Goal: Task Accomplishment & Management: Complete application form

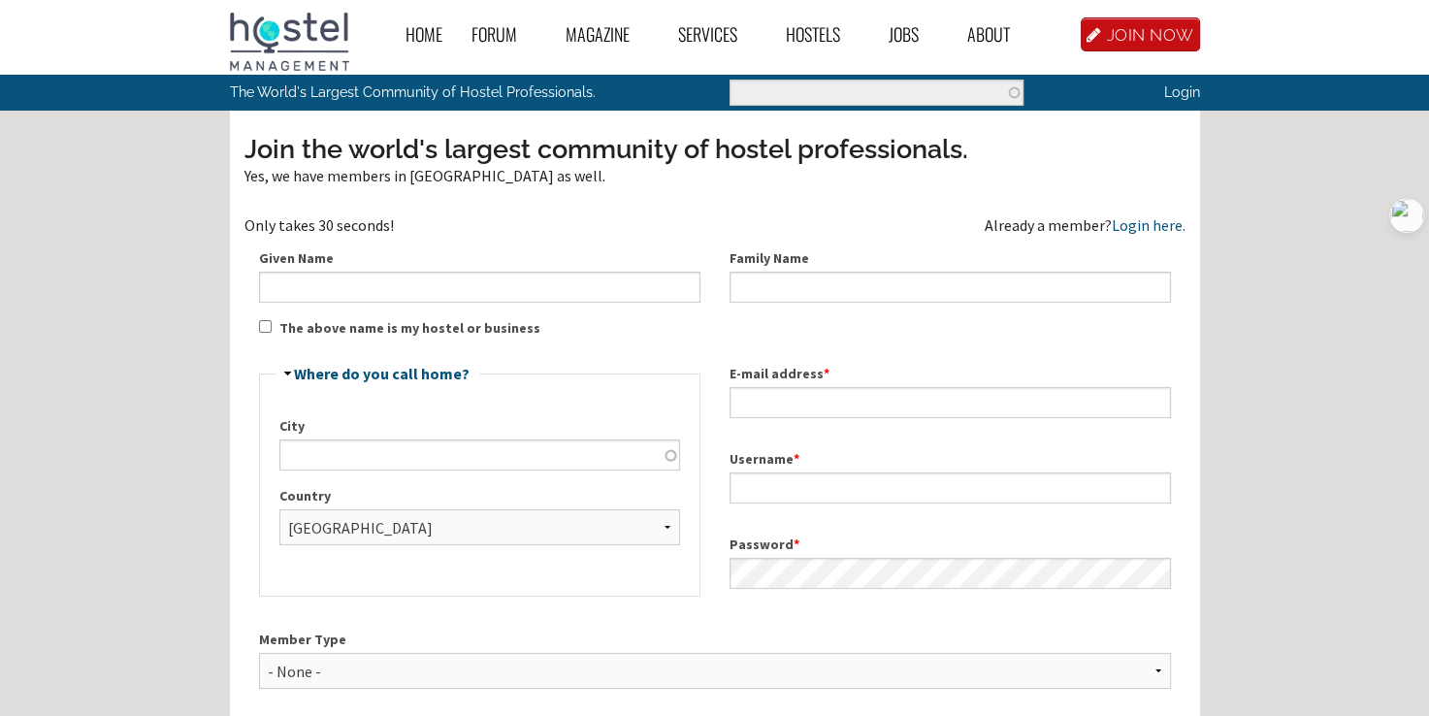
click at [492, 286] on input "Given Name" at bounding box center [479, 287] width 441 height 31
type input "ohlsson"
click at [431, 459] on input "City" at bounding box center [479, 455] width 401 height 31
click at [379, 531] on select "- None - Afghanistan Åland Islands Albania Algeria American Samoa Andorra Angol…" at bounding box center [479, 527] width 401 height 36
select select "901"
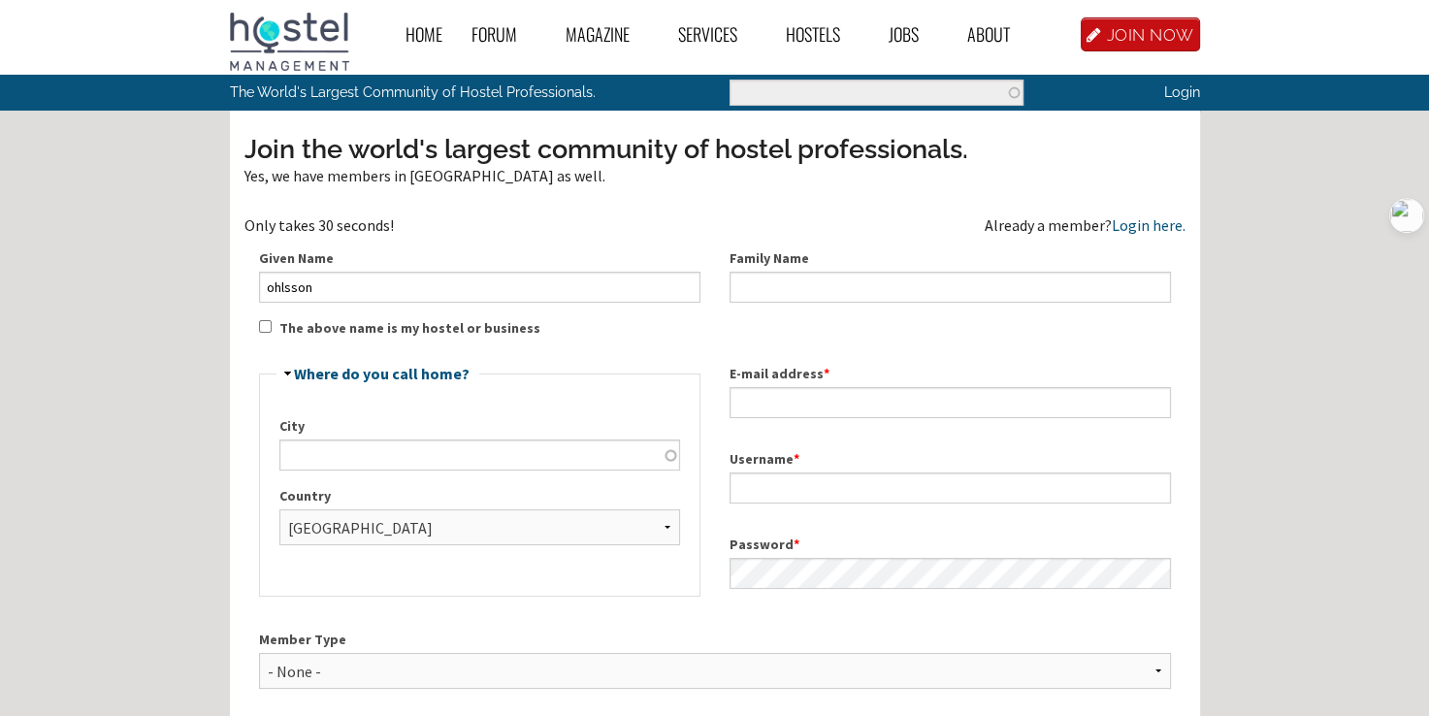
click at [279, 509] on select "- None - Afghanistan Åland Islands Albania Algeria American Samoa Andorra Angol…" at bounding box center [479, 527] width 401 height 36
click at [404, 447] on input "City" at bounding box center [479, 455] width 401 height 31
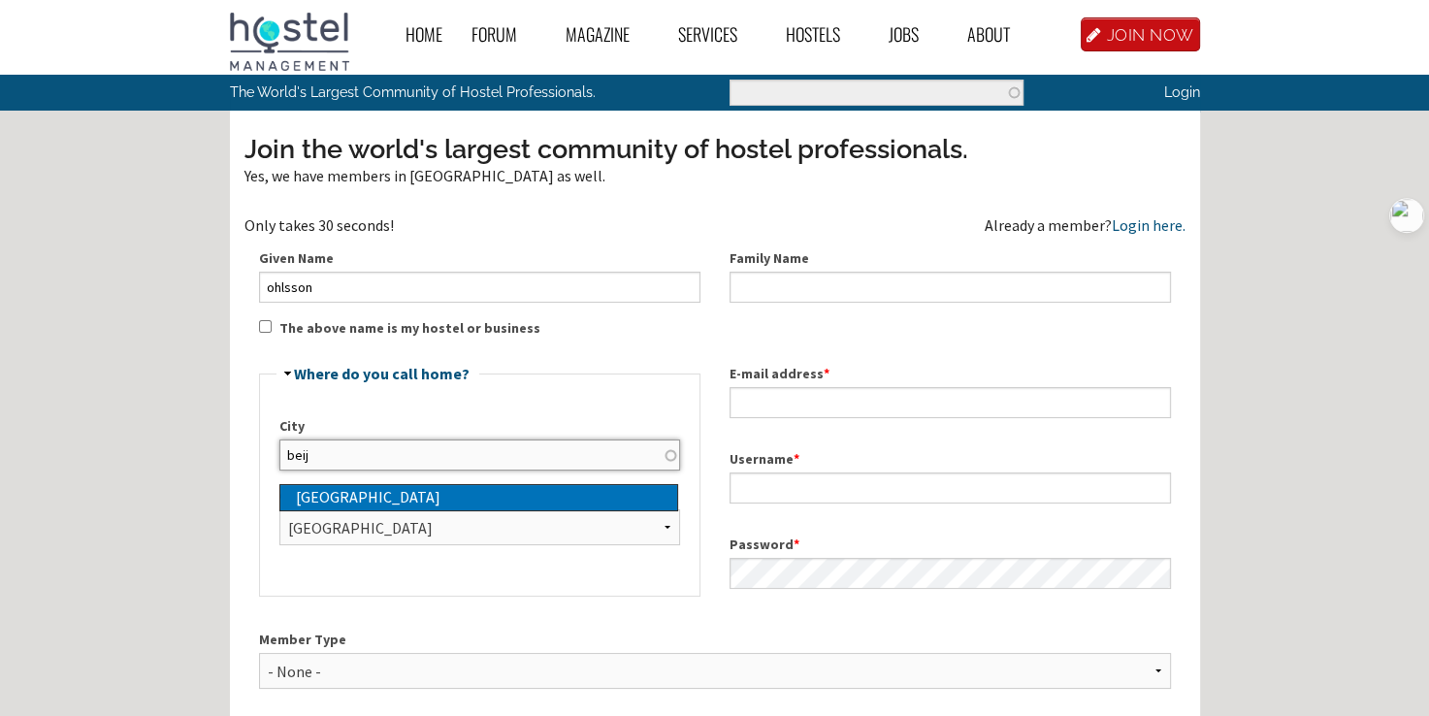
type input "[GEOGRAPHIC_DATA]"
click at [384, 497] on div "[GEOGRAPHIC_DATA]" at bounding box center [486, 497] width 381 height 25
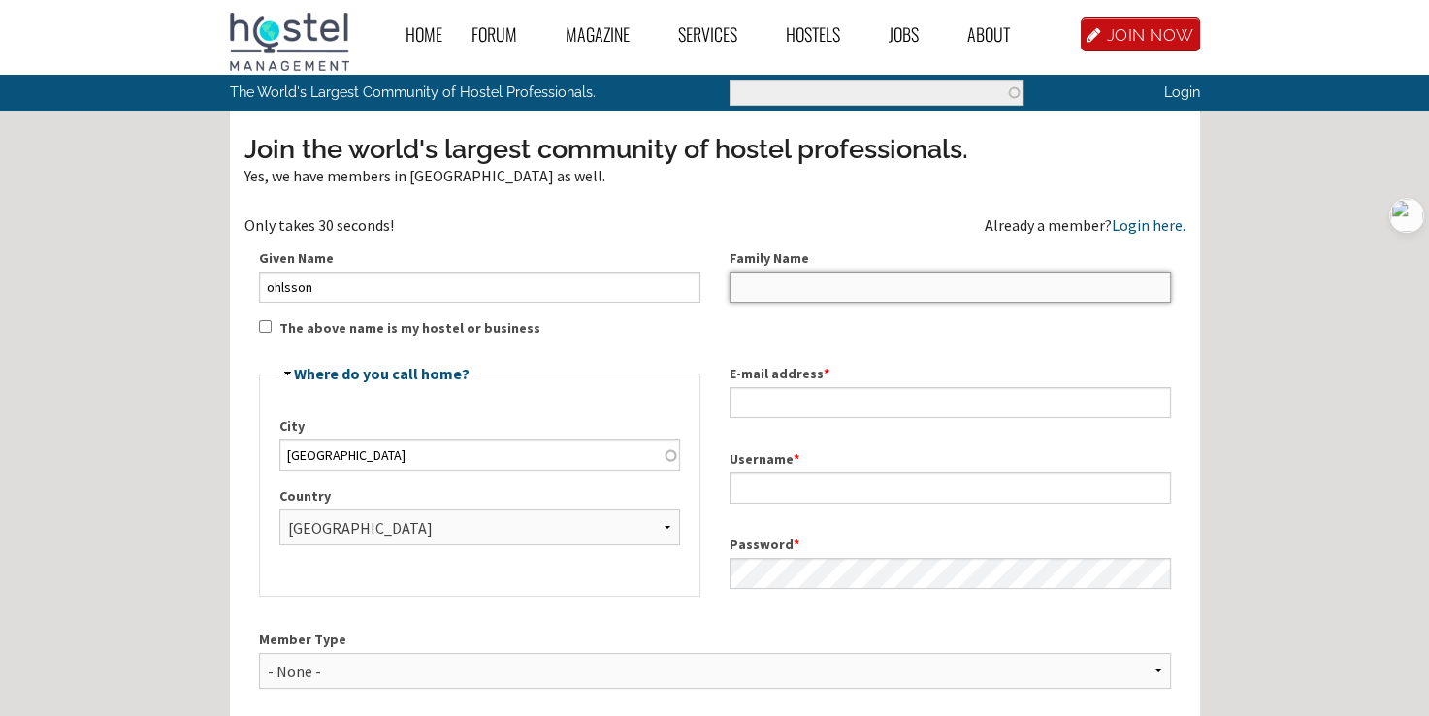
click at [928, 293] on input "Family Name" at bounding box center [950, 287] width 441 height 31
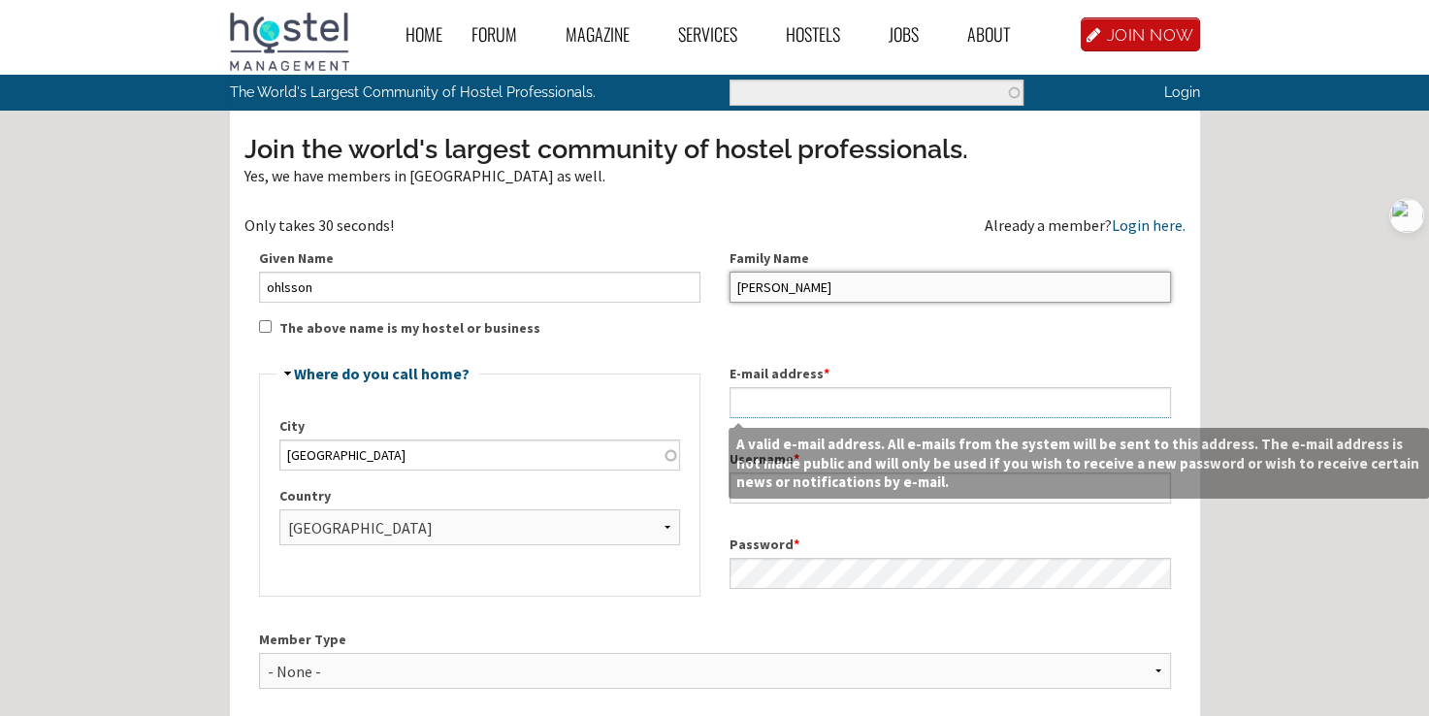
type input "[PERSON_NAME]"
click at [826, 402] on input "E-mail address *" at bounding box center [950, 402] width 441 height 31
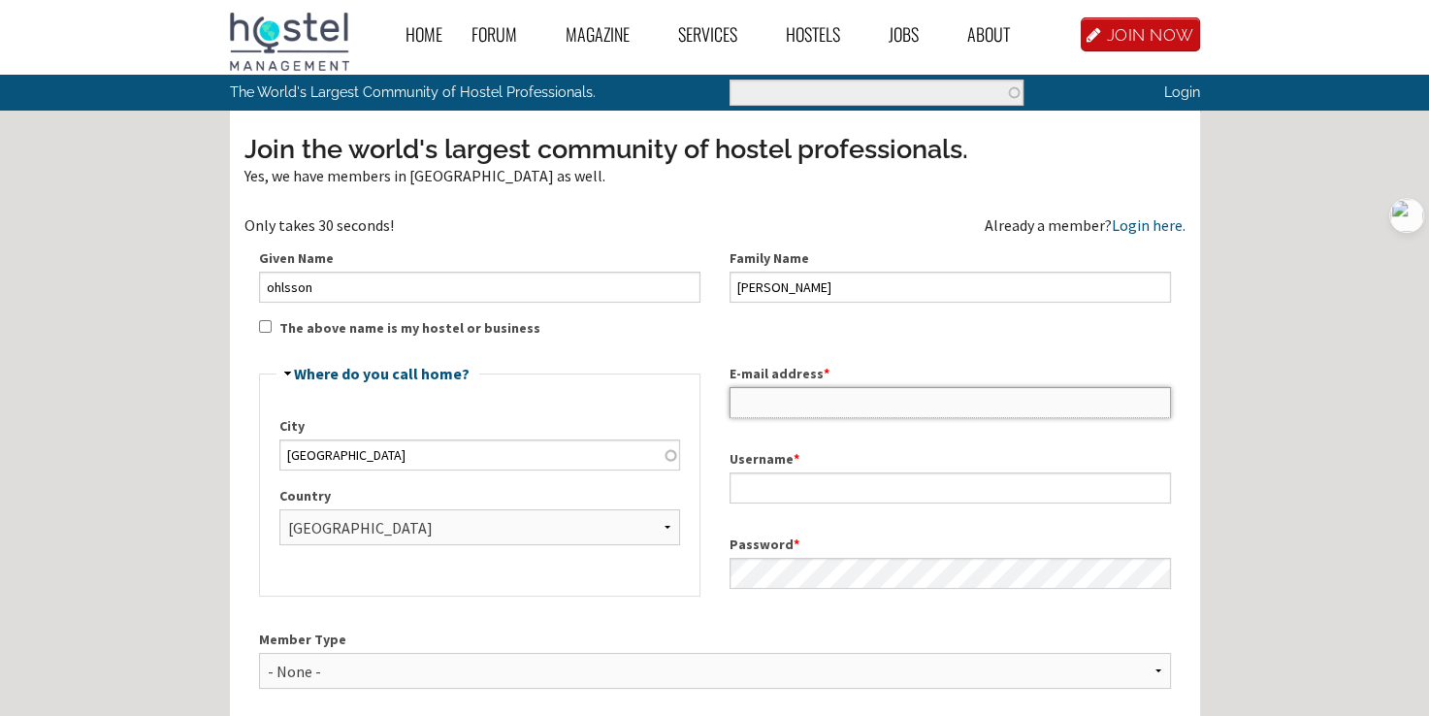
type input "[EMAIL_ADDRESS][DOMAIN_NAME]"
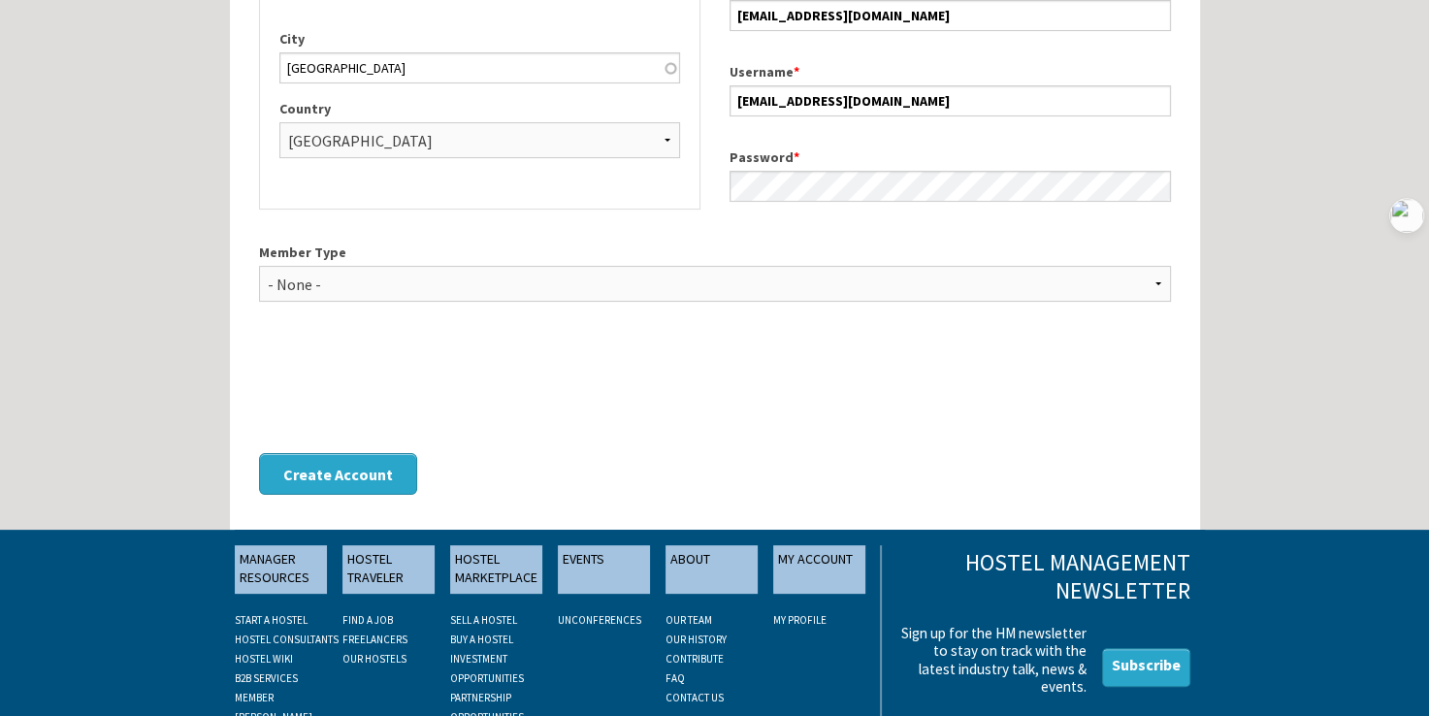
scroll to position [388, 0]
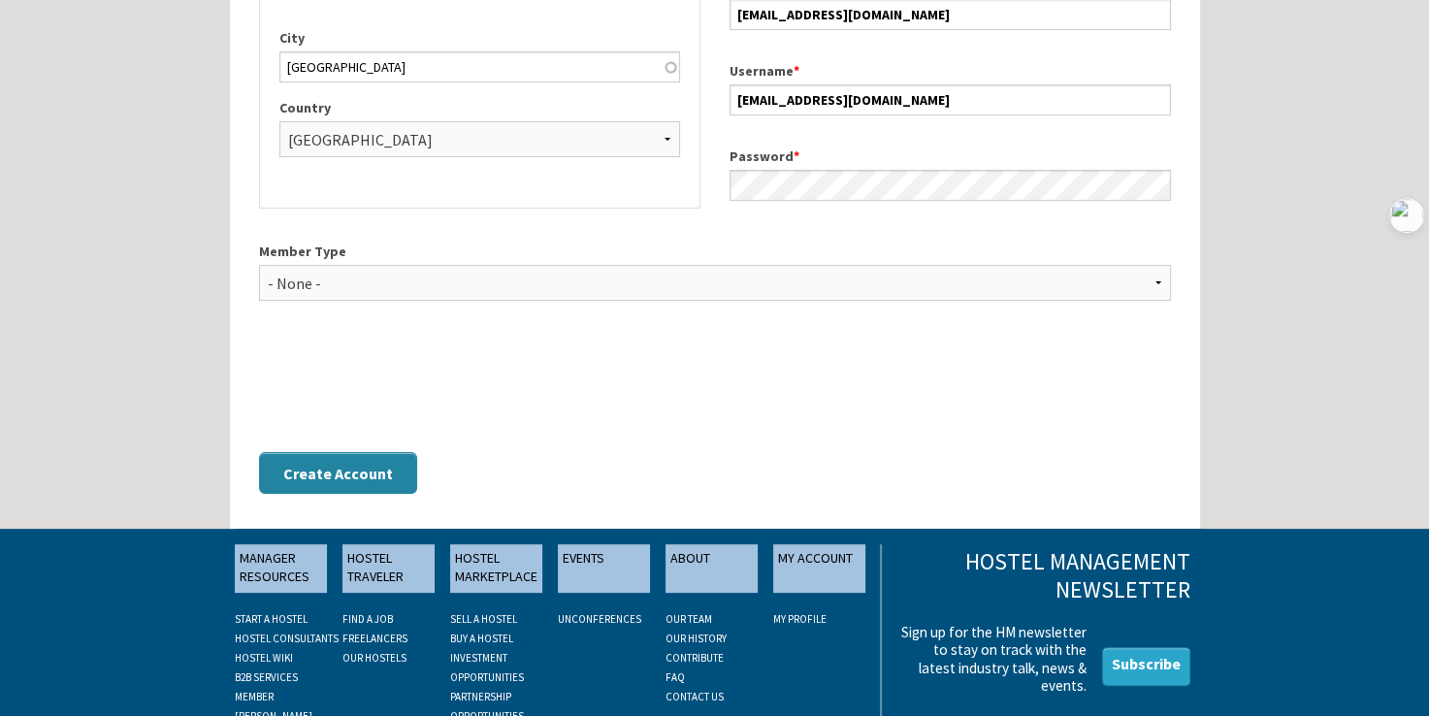
click at [355, 491] on button "Create Account" at bounding box center [338, 473] width 158 height 42
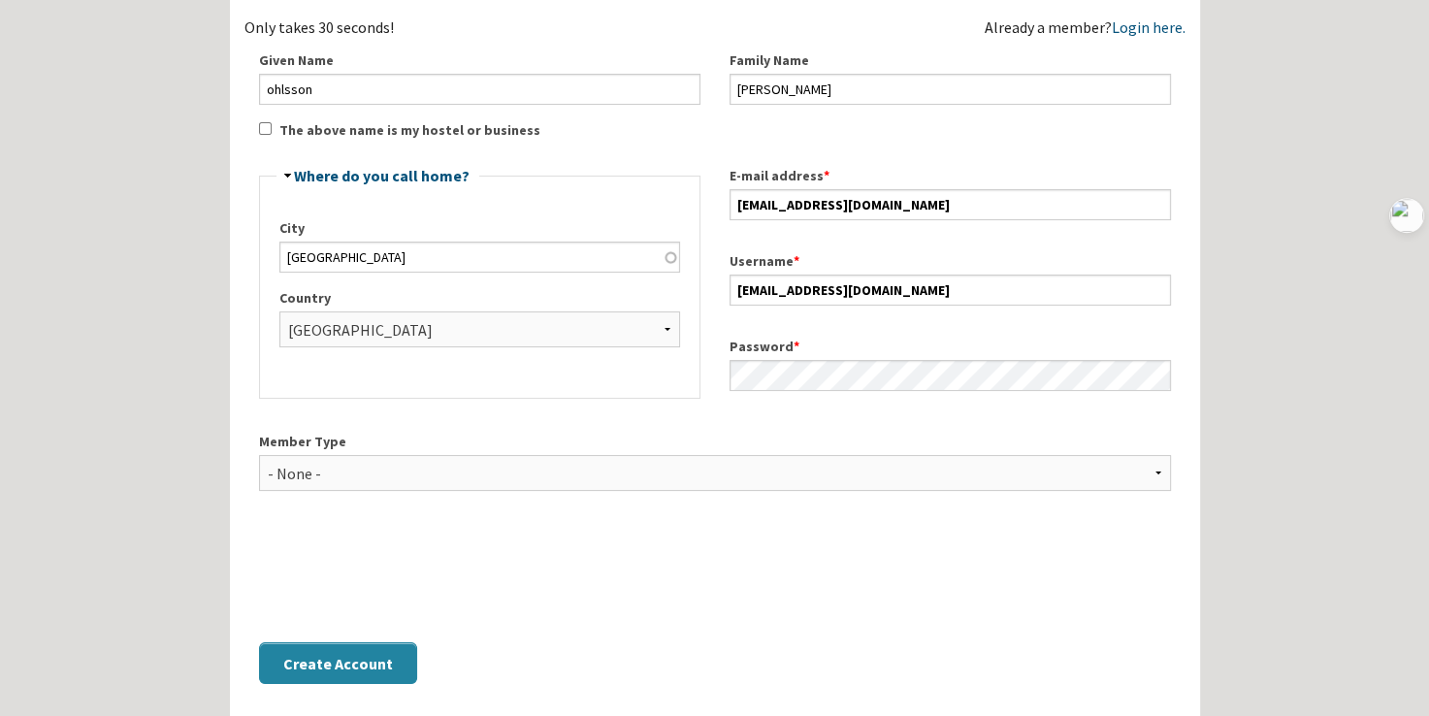
scroll to position [194, 0]
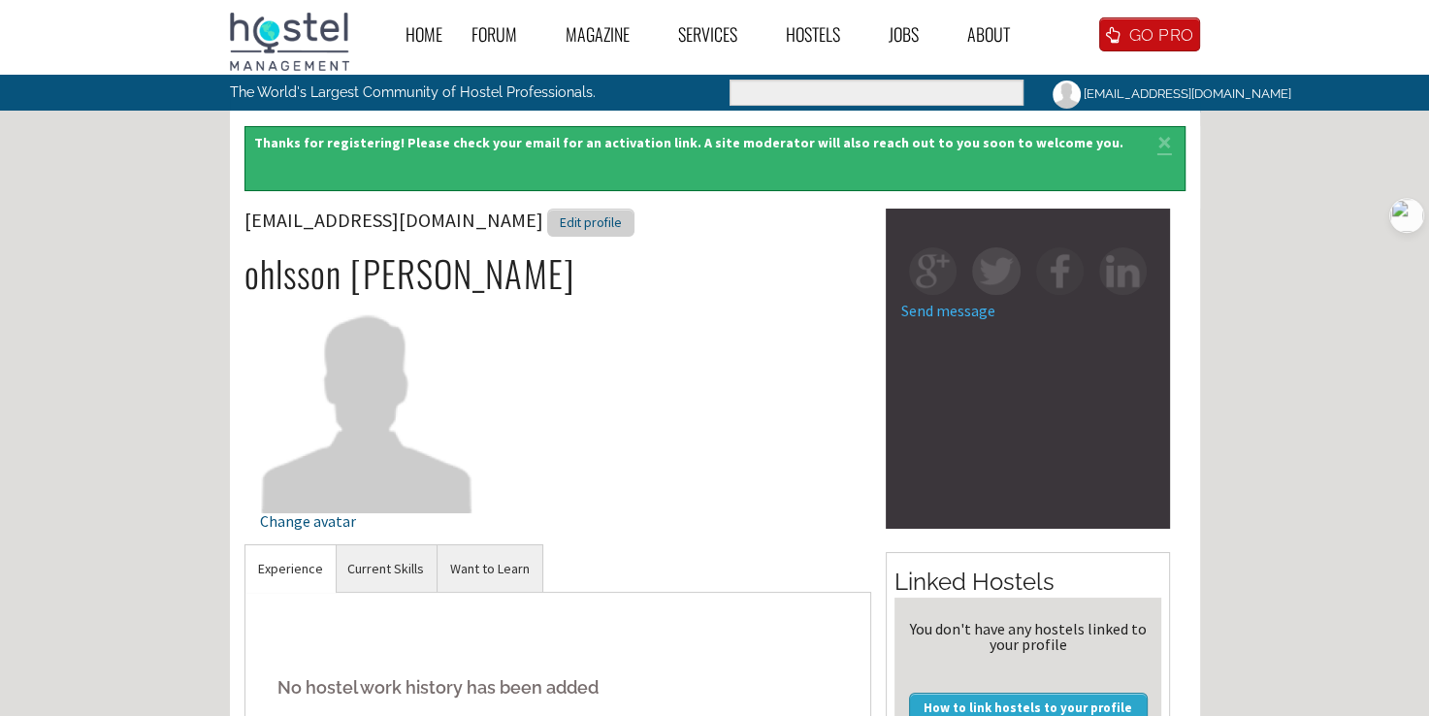
click at [547, 226] on div "Edit profile" at bounding box center [590, 223] width 87 height 28
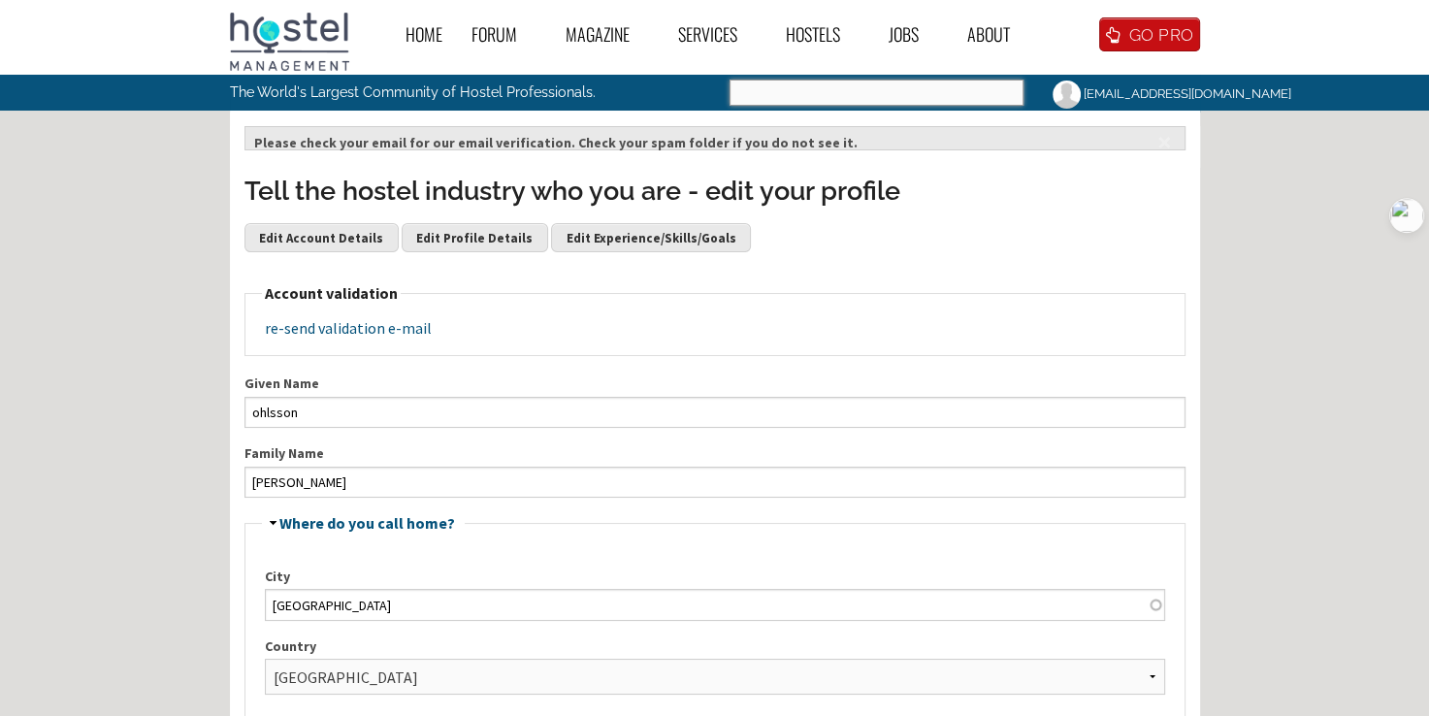
click at [872, 102] on input "Search" at bounding box center [877, 93] width 294 height 26
type input "OTA"
click at [986, 85] on input "OTA" at bounding box center [877, 93] width 294 height 26
